Goal: Task Accomplishment & Management: Use online tool/utility

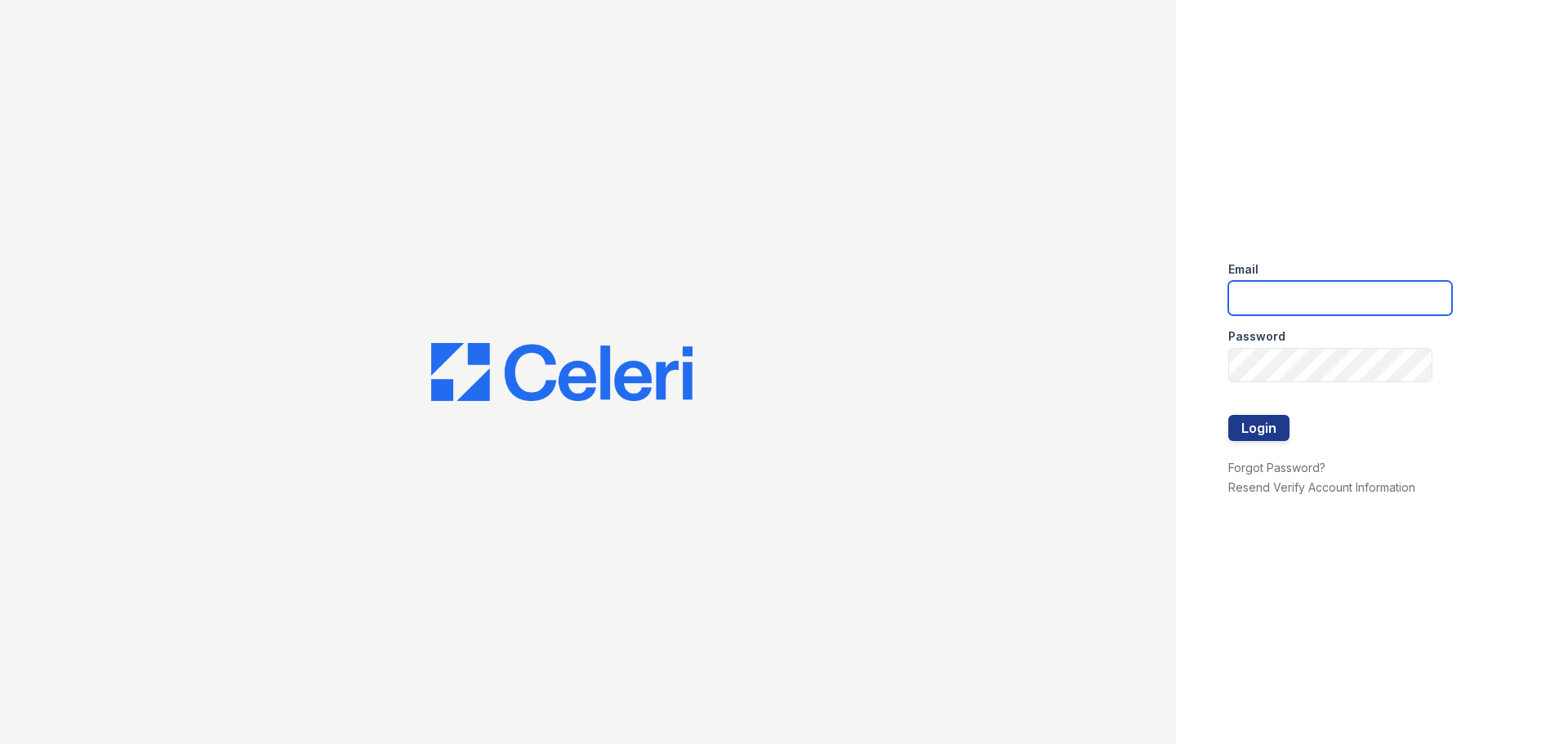
type input "mdelarosa@lantowerliving.com"
click at [1264, 427] on button "Login" at bounding box center [1259, 427] width 61 height 26
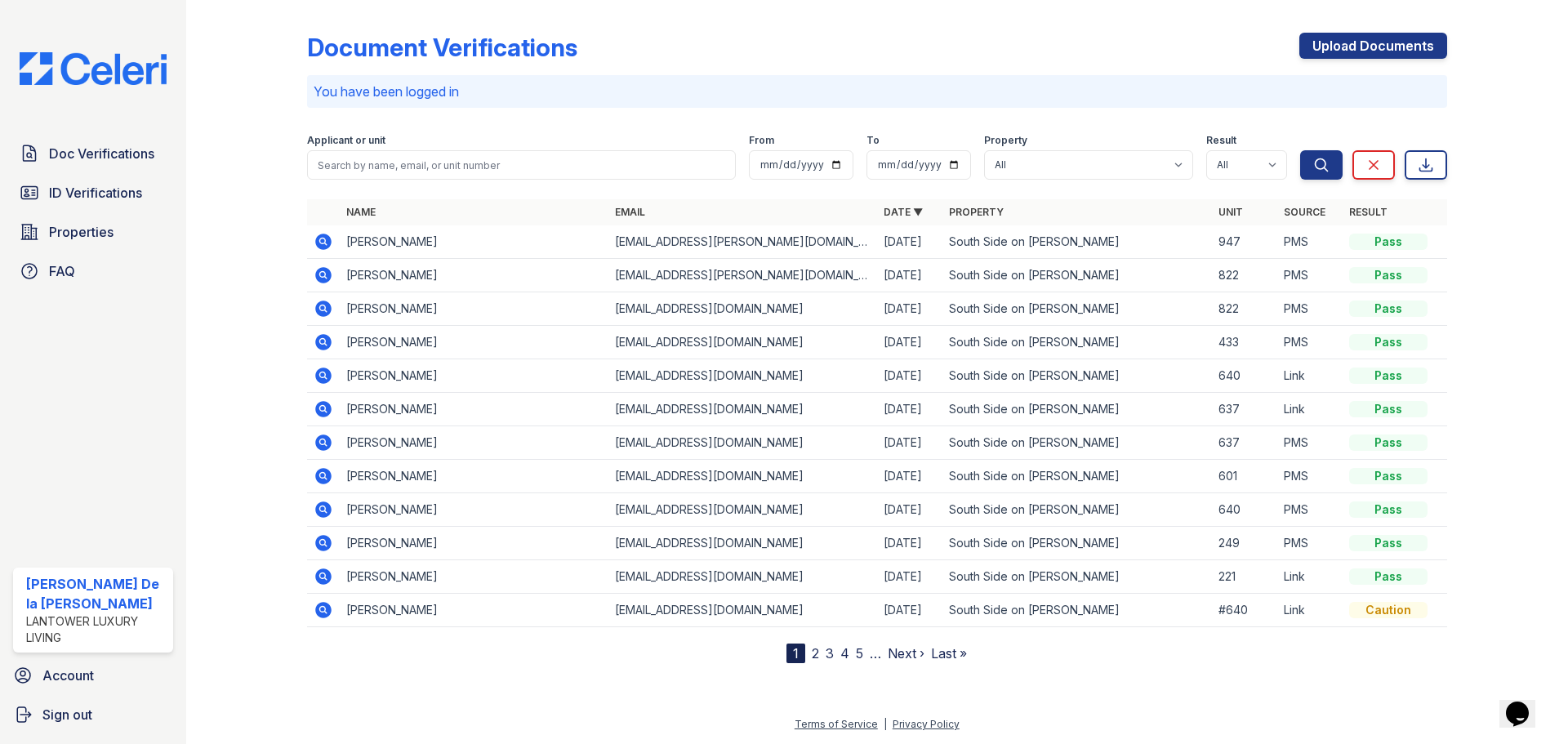
click at [86, 193] on span "ID Verifications" at bounding box center [96, 193] width 93 height 20
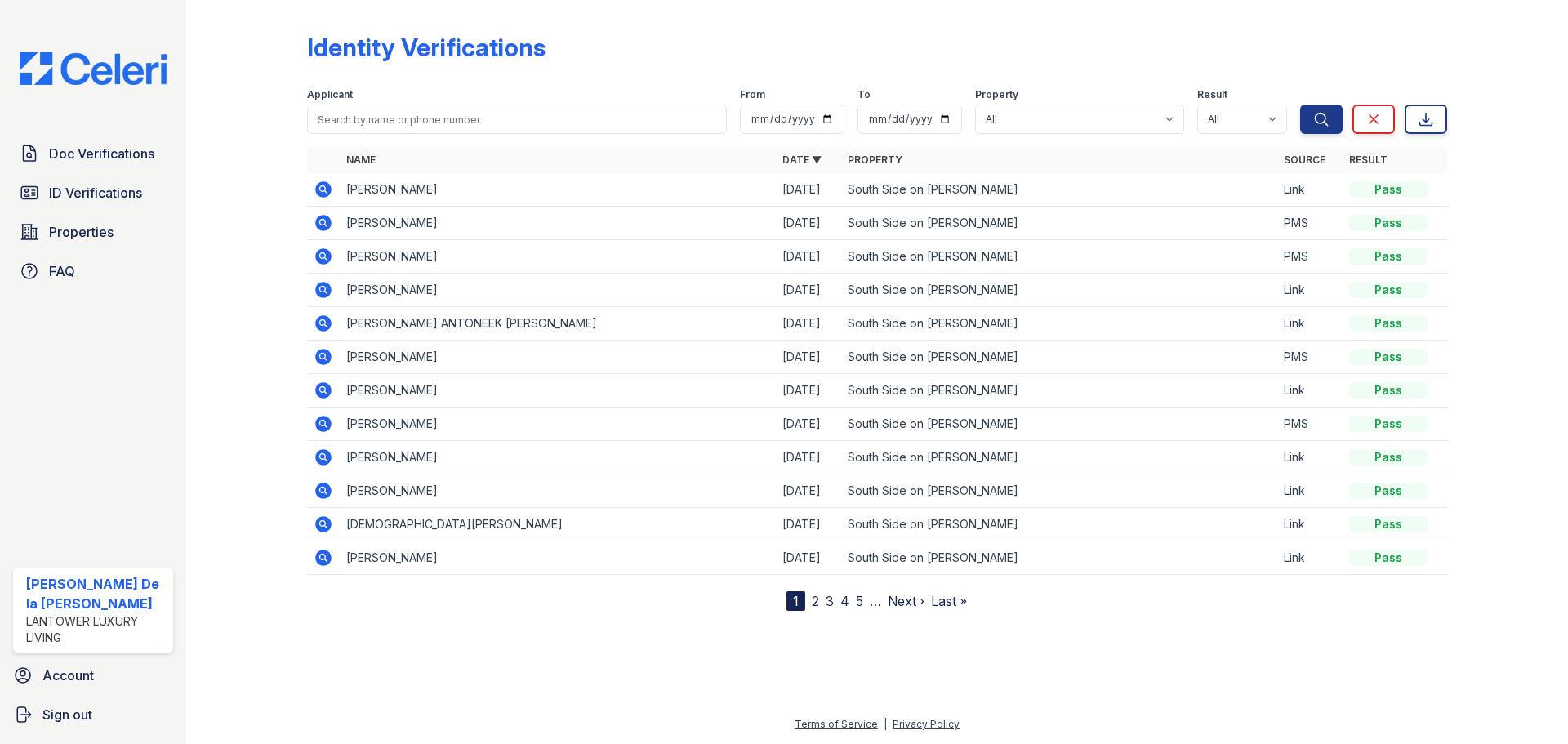
click at [72, 152] on span "Doc Verifications" at bounding box center [102, 153] width 105 height 20
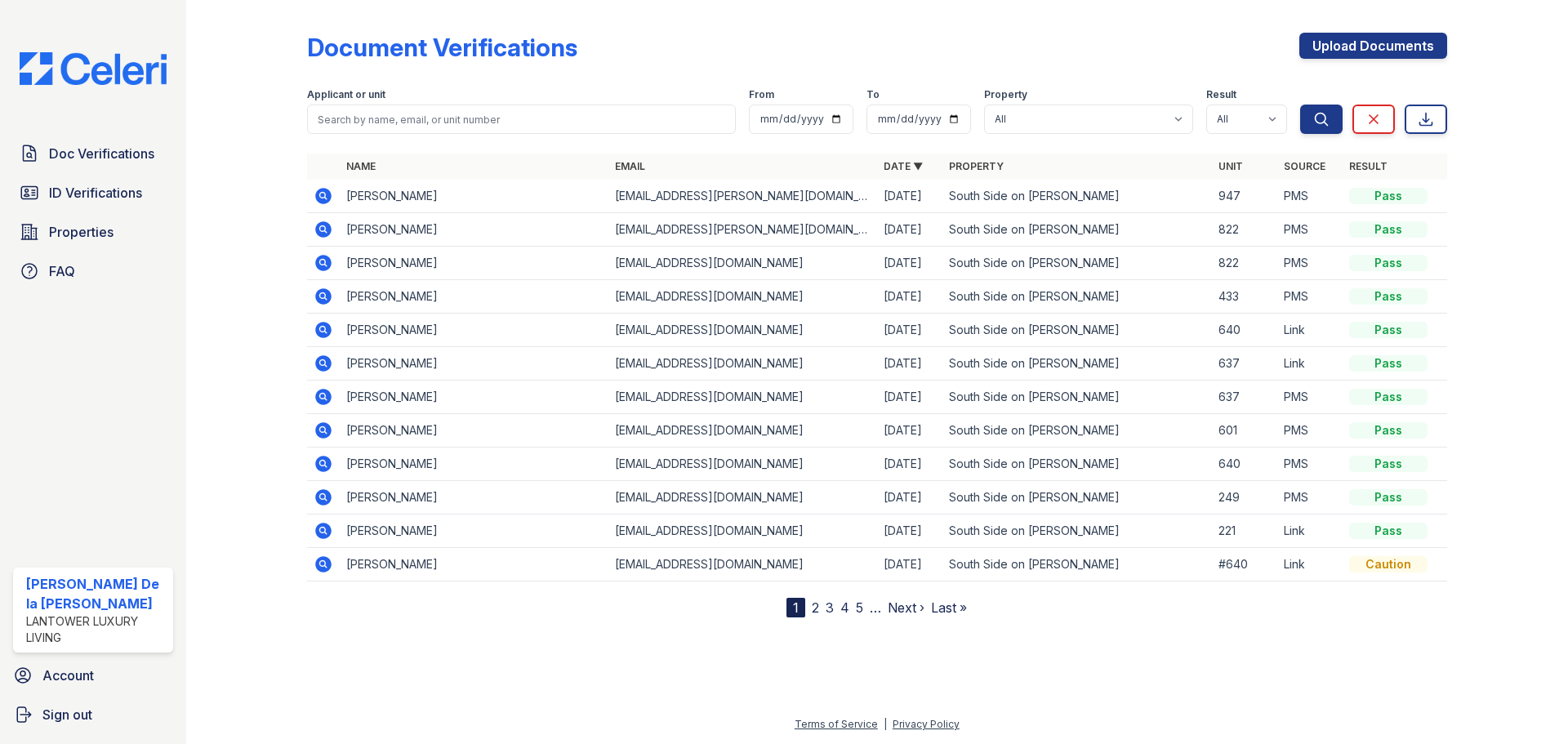
click at [70, 232] on span "Properties" at bounding box center [81, 232] width 64 height 20
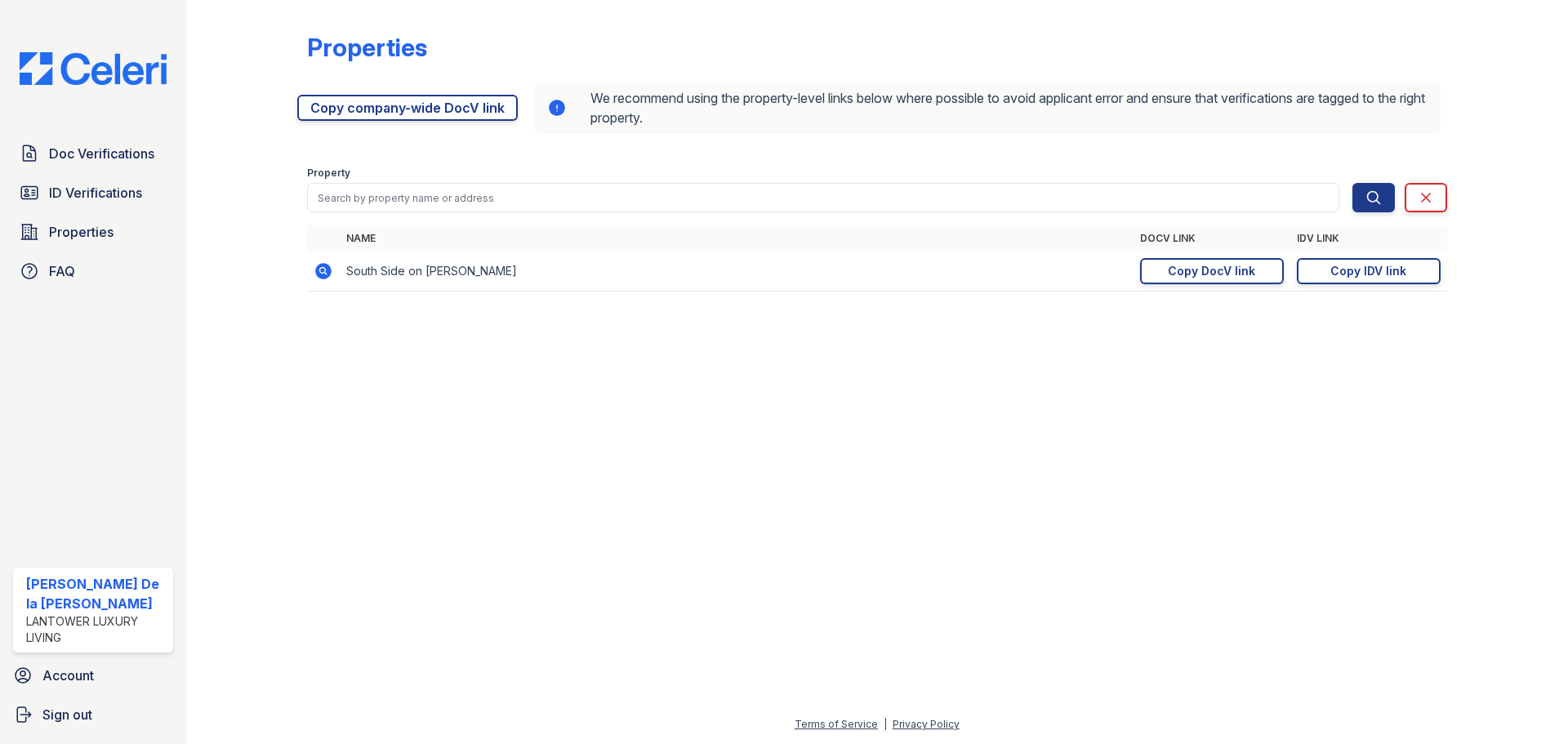
click at [1182, 268] on div "Copy DocV link" at bounding box center [1212, 271] width 87 height 17
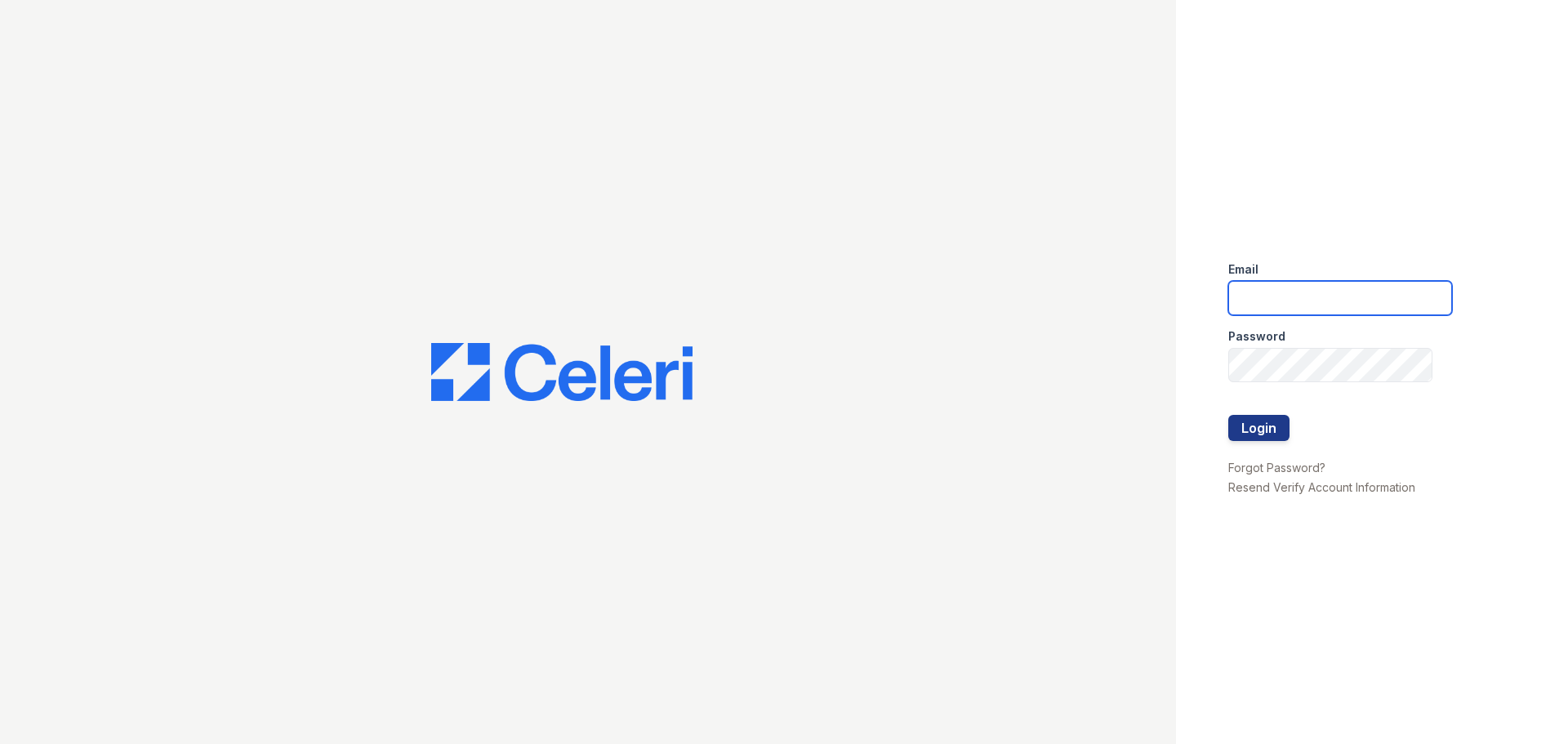
type input "[EMAIL_ADDRESS][DOMAIN_NAME]"
click at [1260, 422] on button "Login" at bounding box center [1259, 427] width 61 height 26
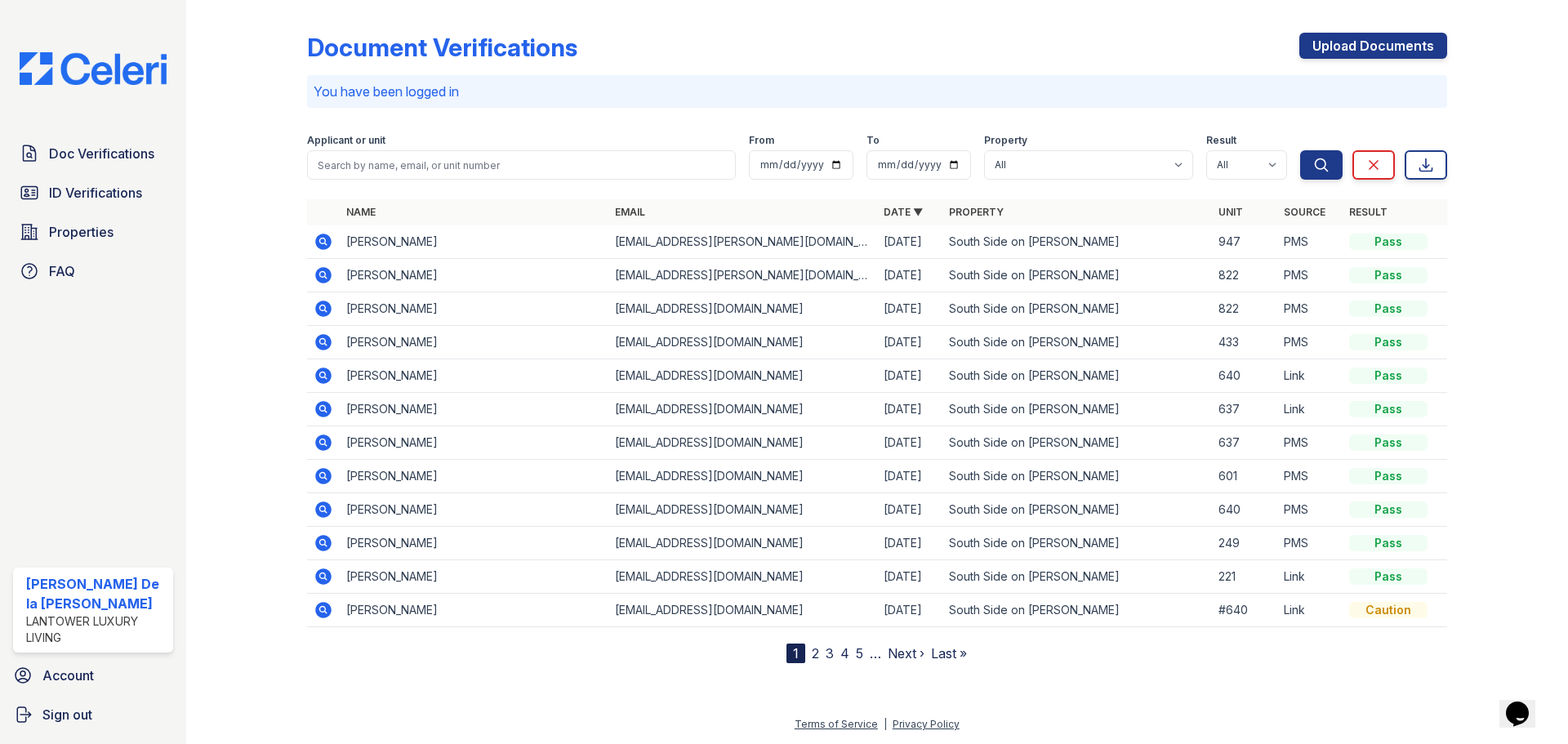
click at [320, 244] on icon at bounding box center [324, 241] width 17 height 17
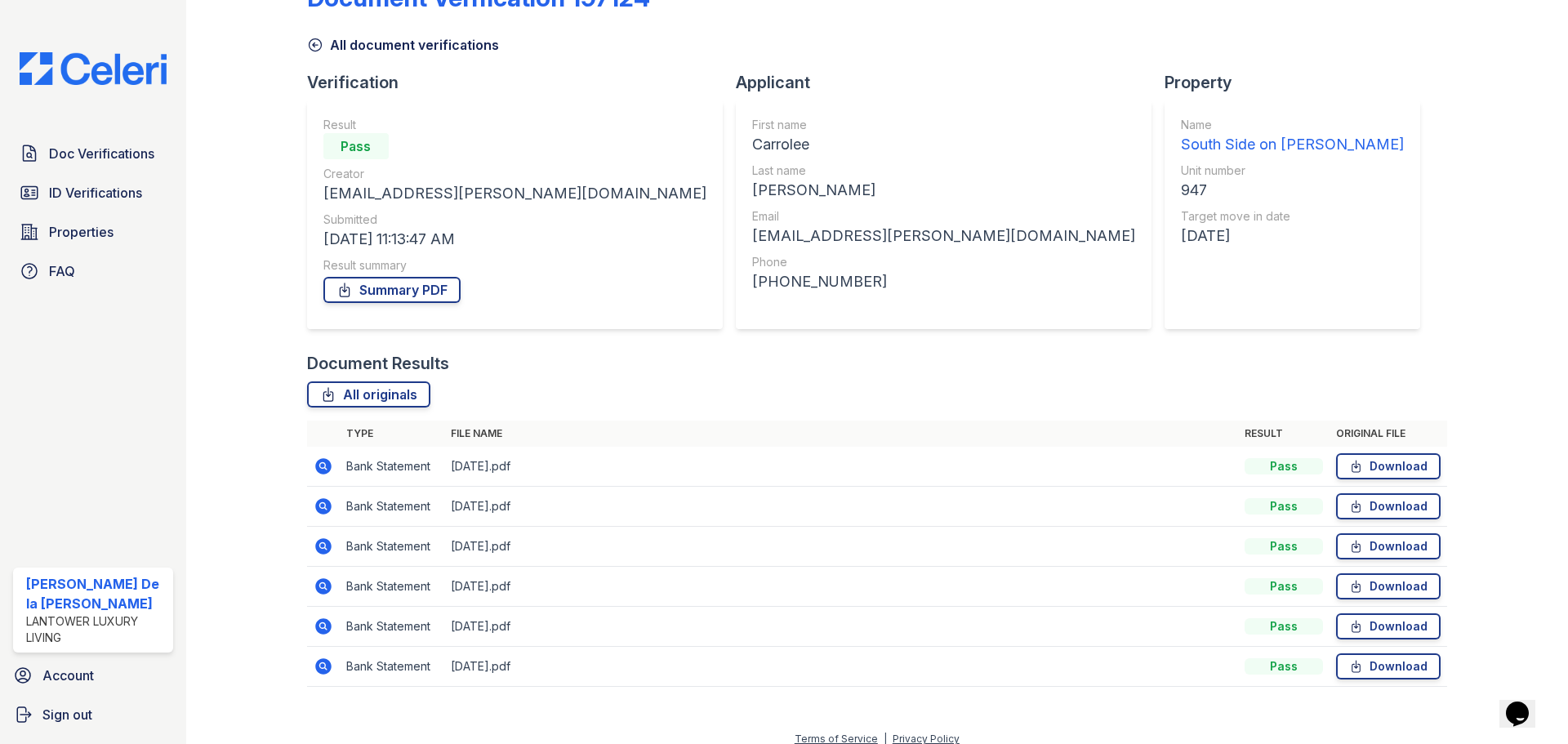
scroll to position [64, 0]
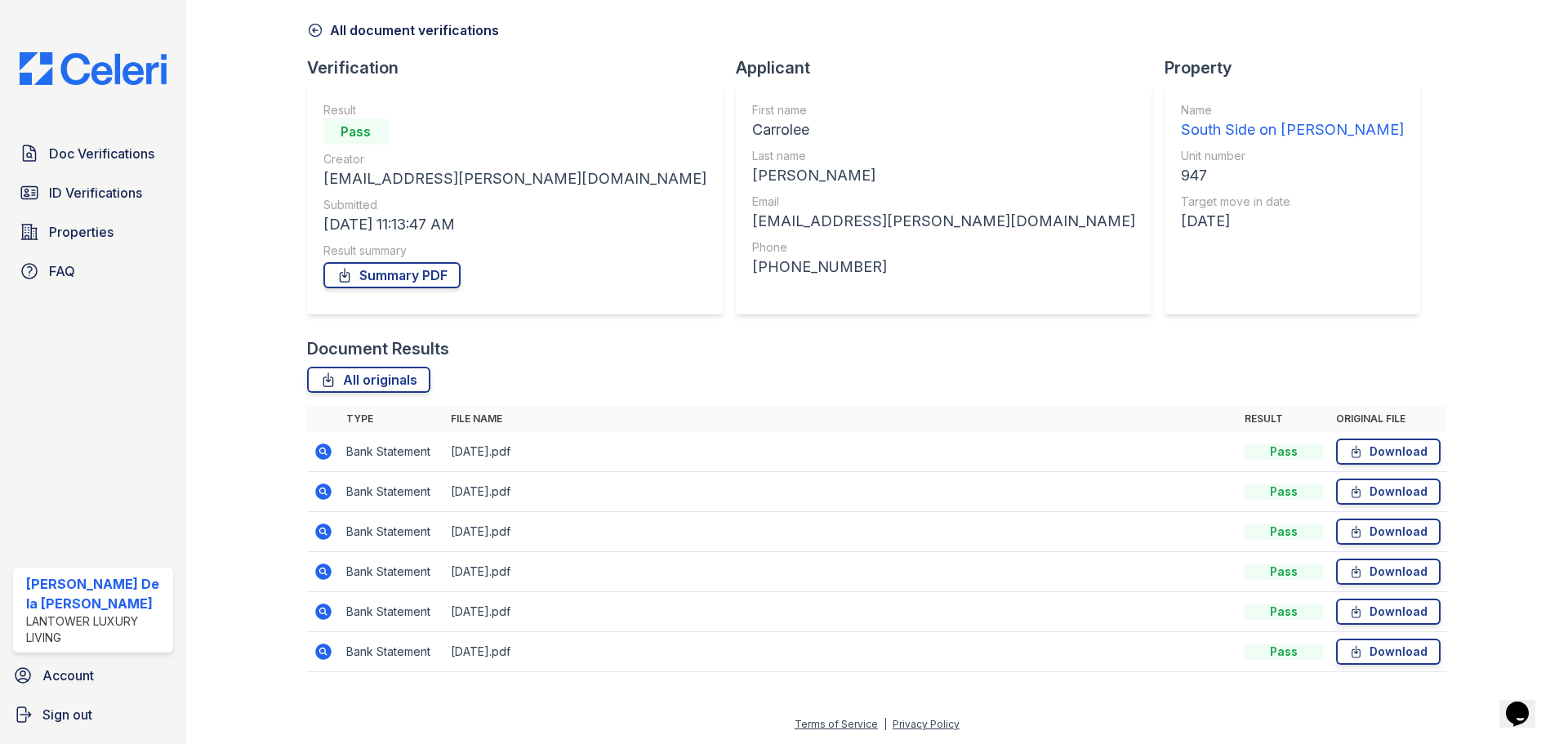
click at [318, 491] on icon at bounding box center [324, 492] width 17 height 17
